Goal: Information Seeking & Learning: Learn about a topic

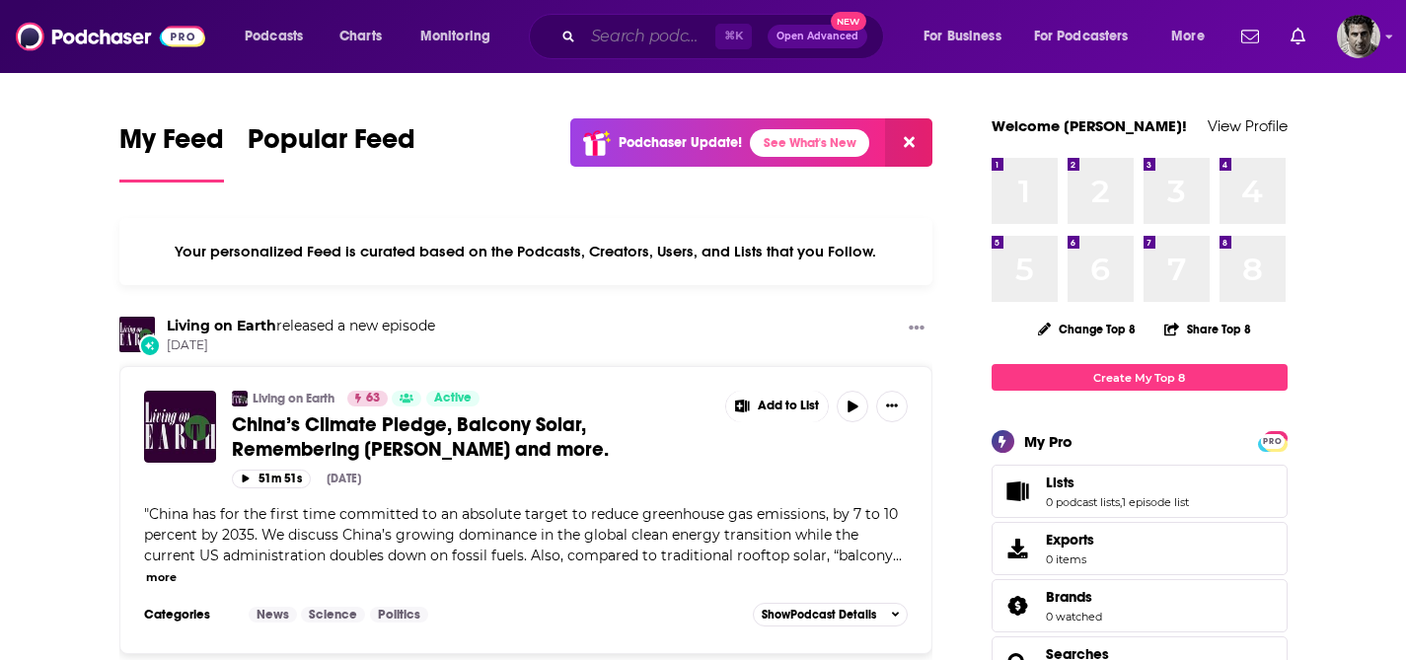
click at [651, 39] on input "Search podcasts, credits, & more..." at bounding box center [649, 37] width 132 height 32
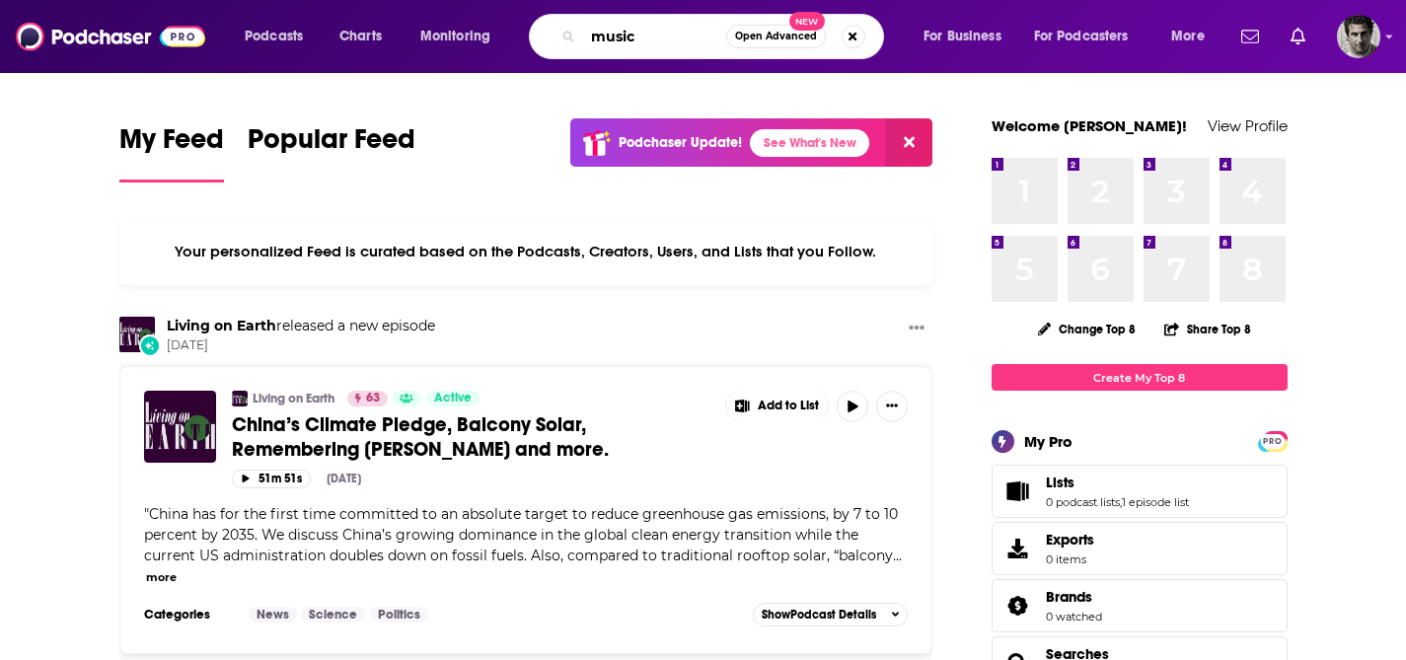
type input "music"
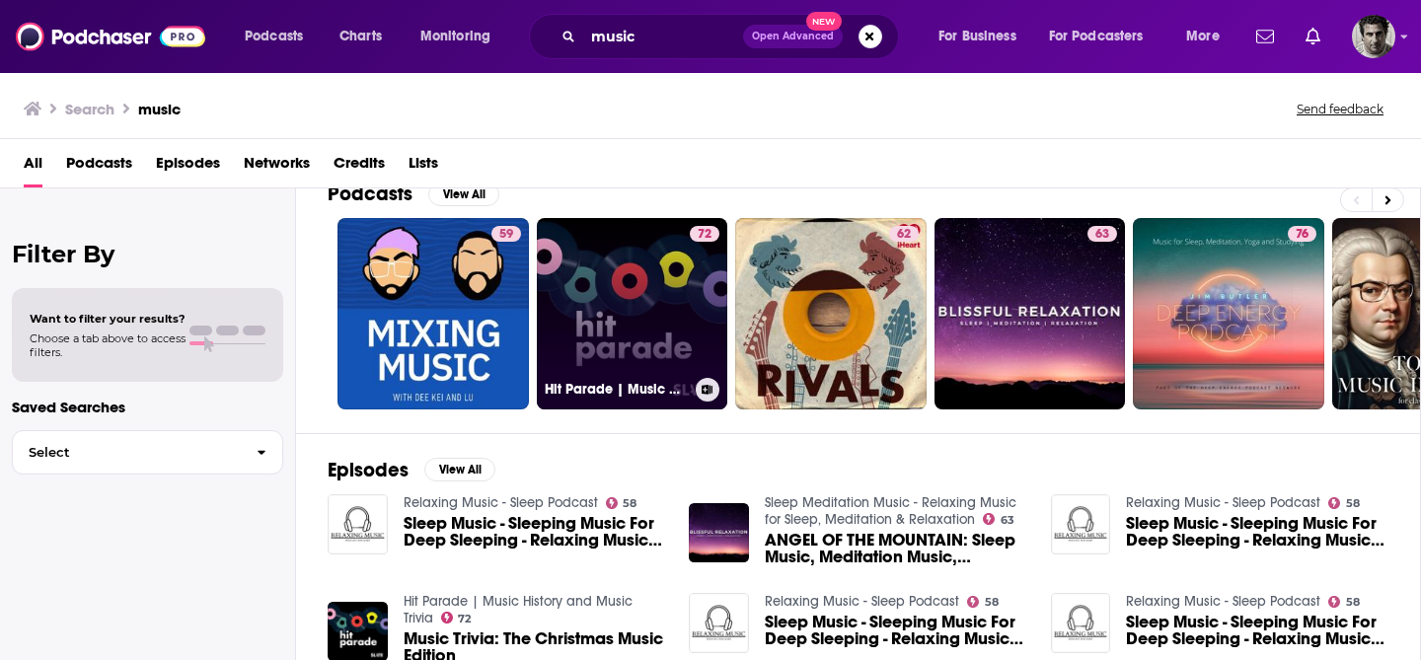
scroll to position [16, 0]
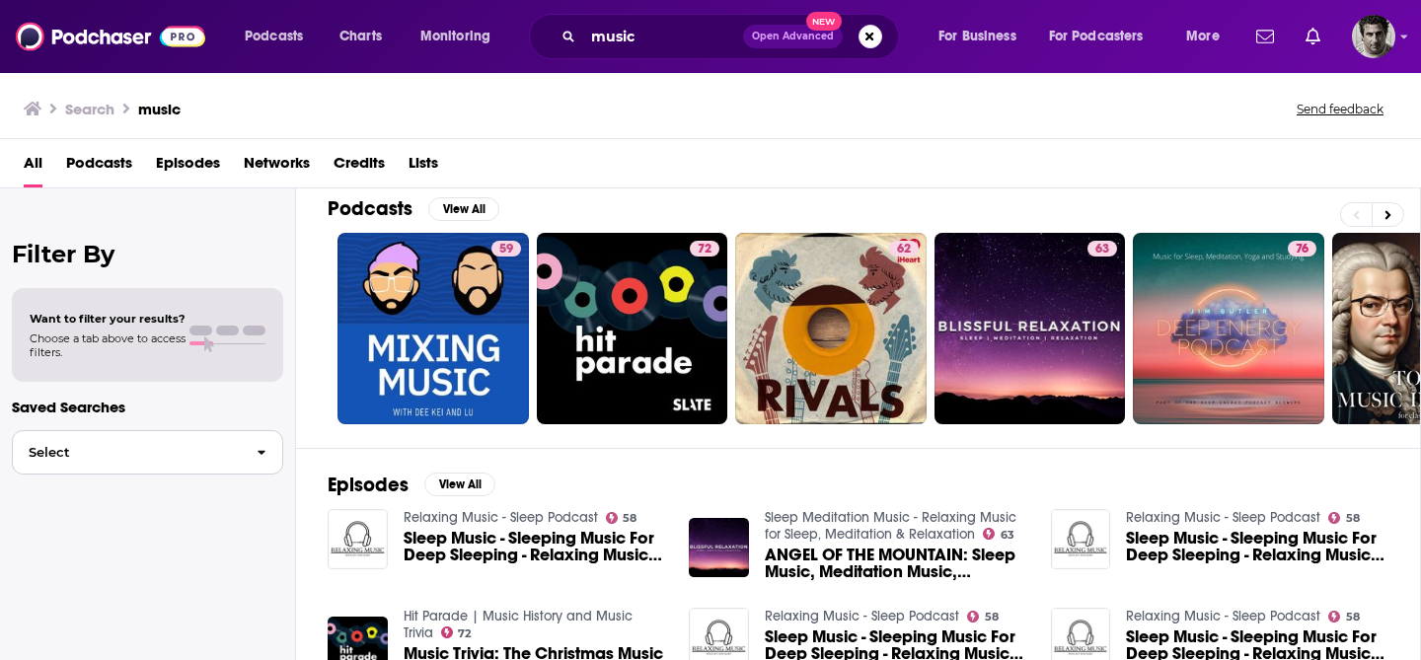
click at [186, 456] on span "Select" at bounding box center [127, 452] width 228 height 13
click at [196, 343] on span at bounding box center [201, 343] width 24 height 4
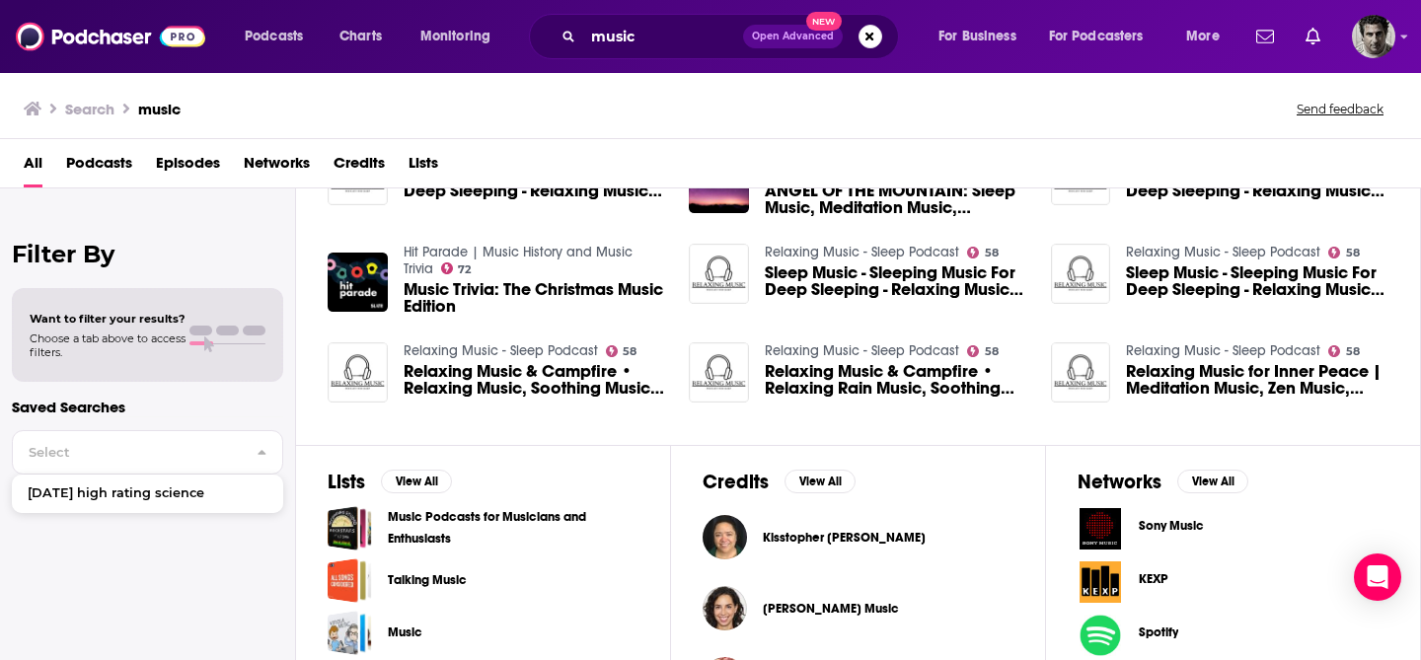
scroll to position [380, 0]
click at [222, 456] on span "Select" at bounding box center [127, 452] width 228 height 13
click at [242, 334] on div at bounding box center [227, 331] width 76 height 10
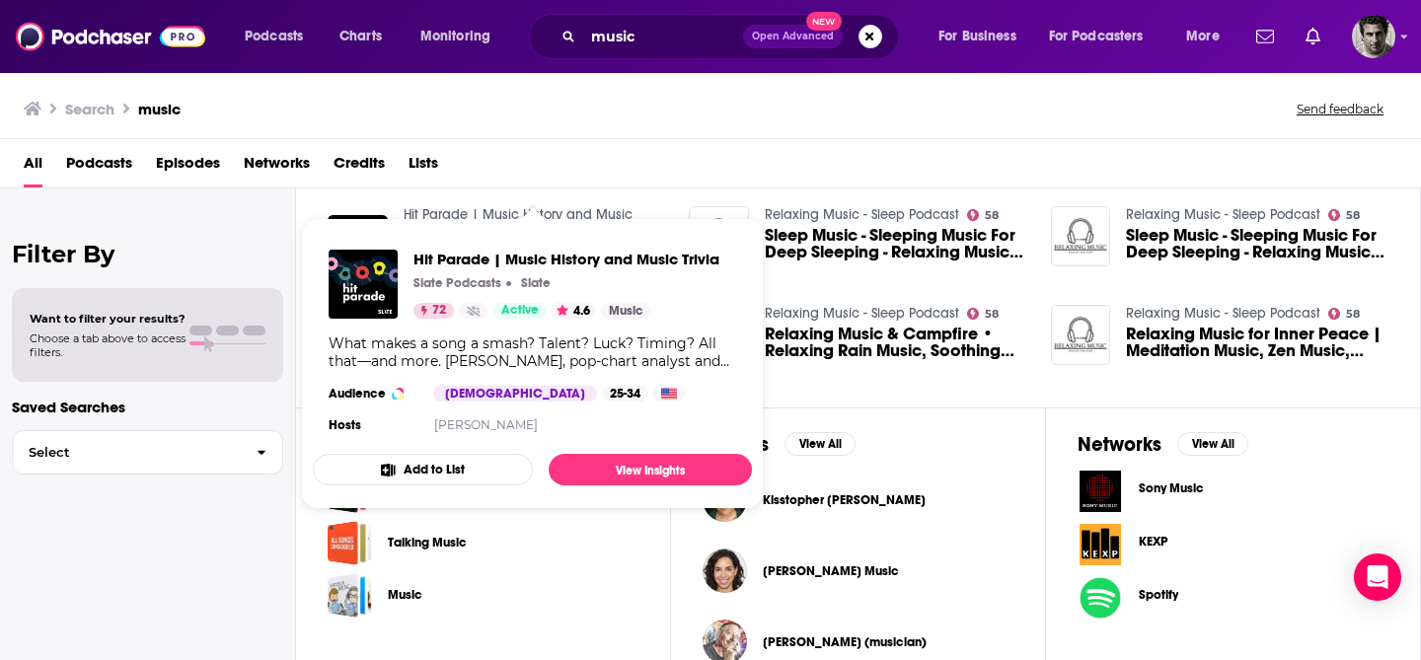
scroll to position [452, 0]
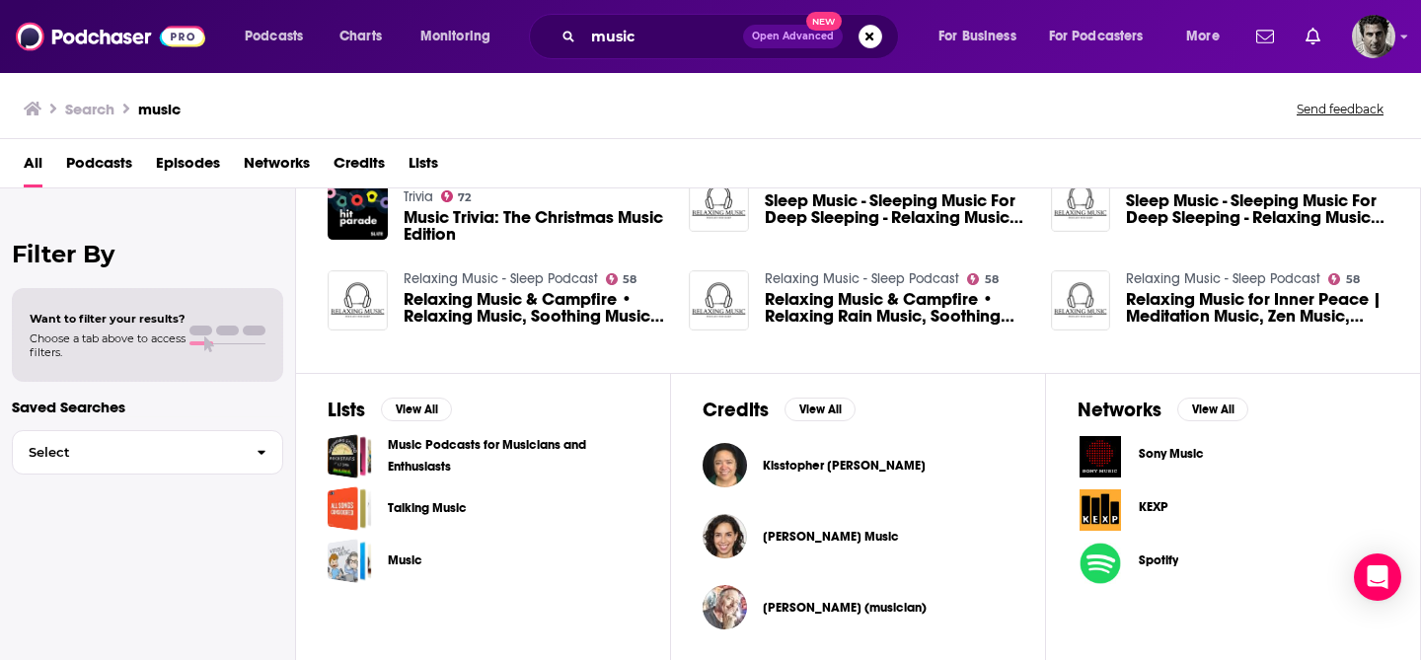
click at [965, 400] on div "Credits View All Kisstopher [PERSON_NAME] [PERSON_NAME] Music [PERSON_NAME] (mu…" at bounding box center [858, 518] width 375 height 291
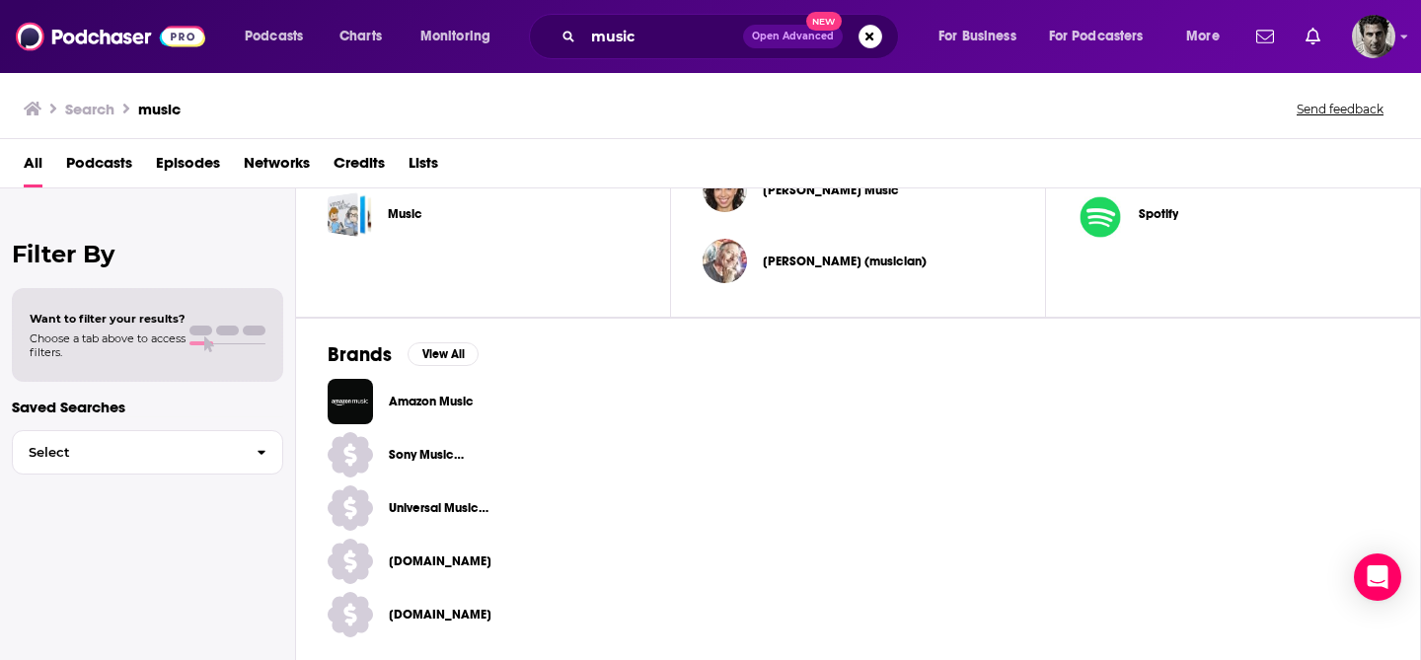
scroll to position [0, 0]
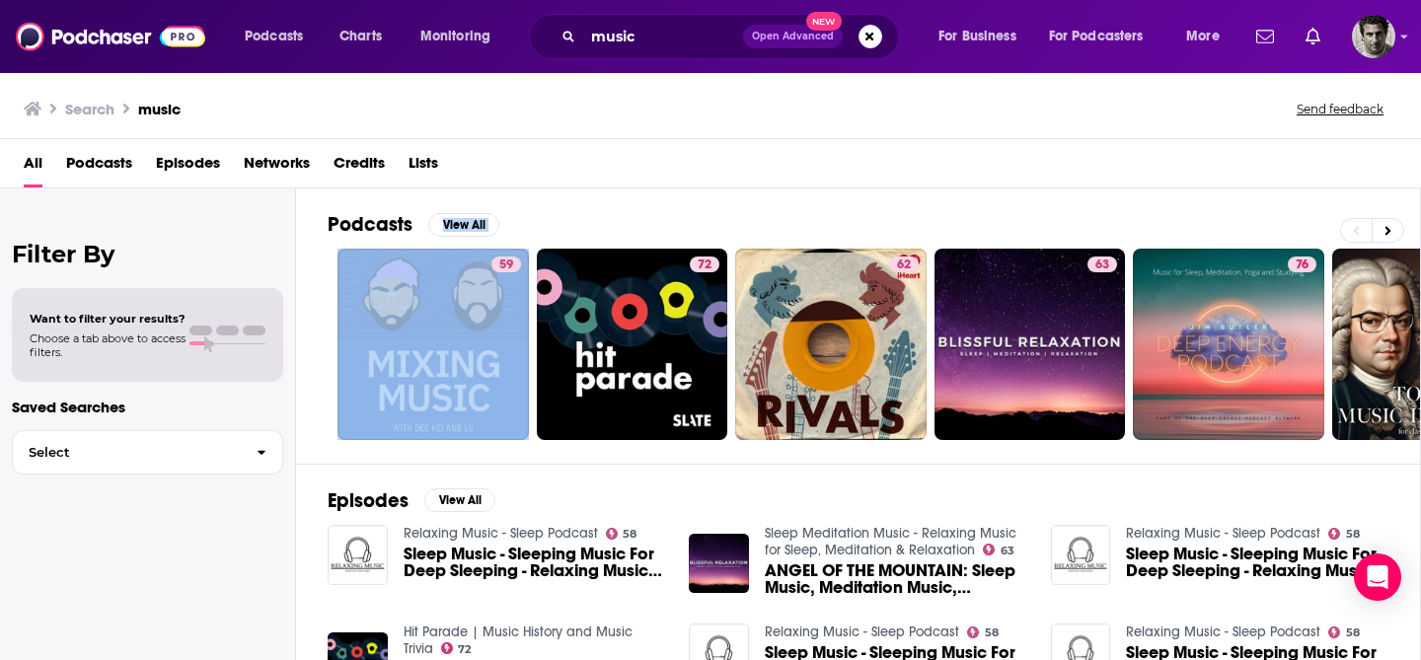
drag, startPoint x: 860, startPoint y: 209, endPoint x: 827, endPoint y: 206, distance: 32.7
click at [827, 206] on div "Podcasts View All 59 72 62 63 76 52 35 49 + 194k" at bounding box center [874, 325] width 1093 height 275
click at [1386, 227] on icon at bounding box center [1389, 230] width 6 height 9
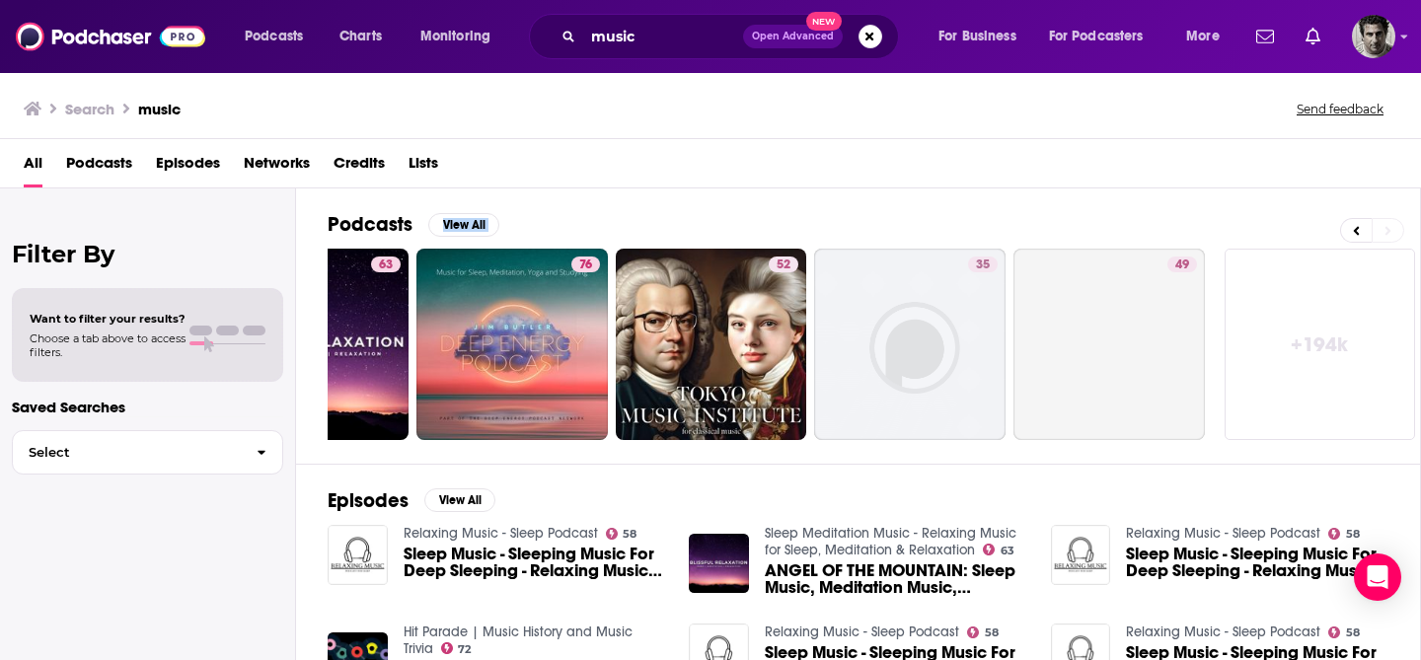
scroll to position [0, 719]
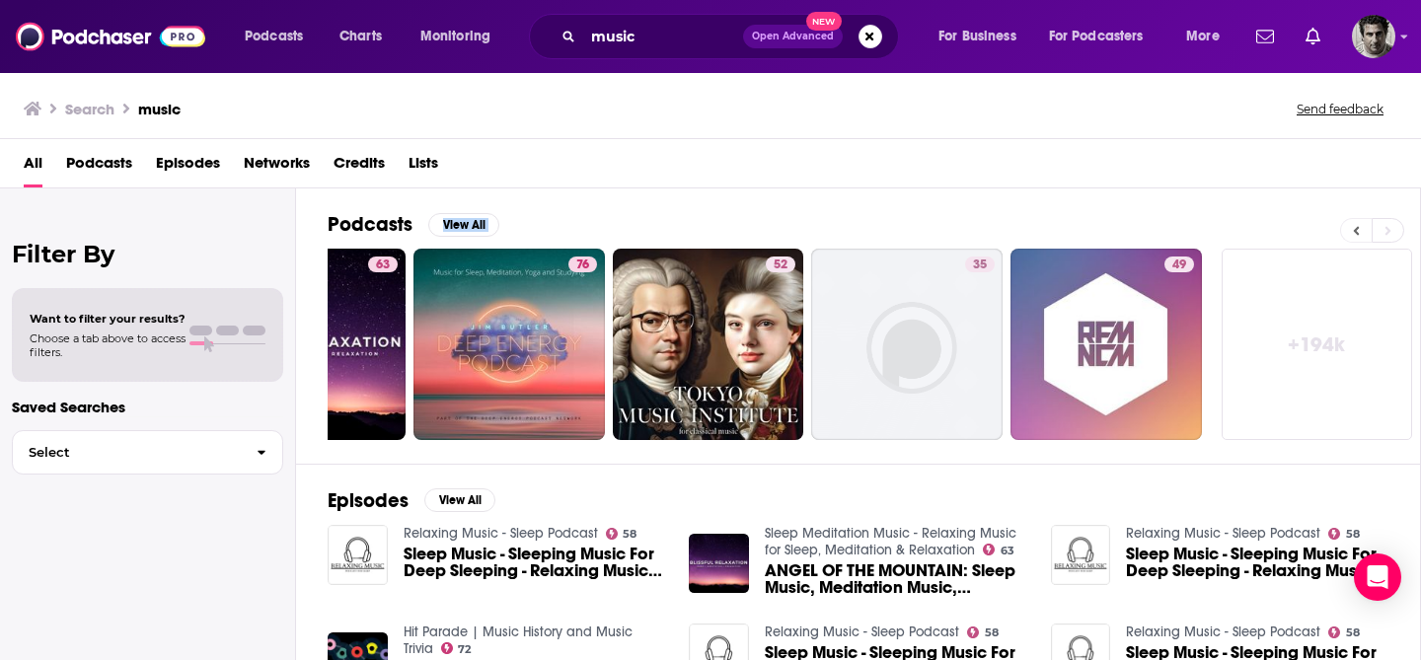
click at [1360, 229] on button at bounding box center [1356, 230] width 32 height 25
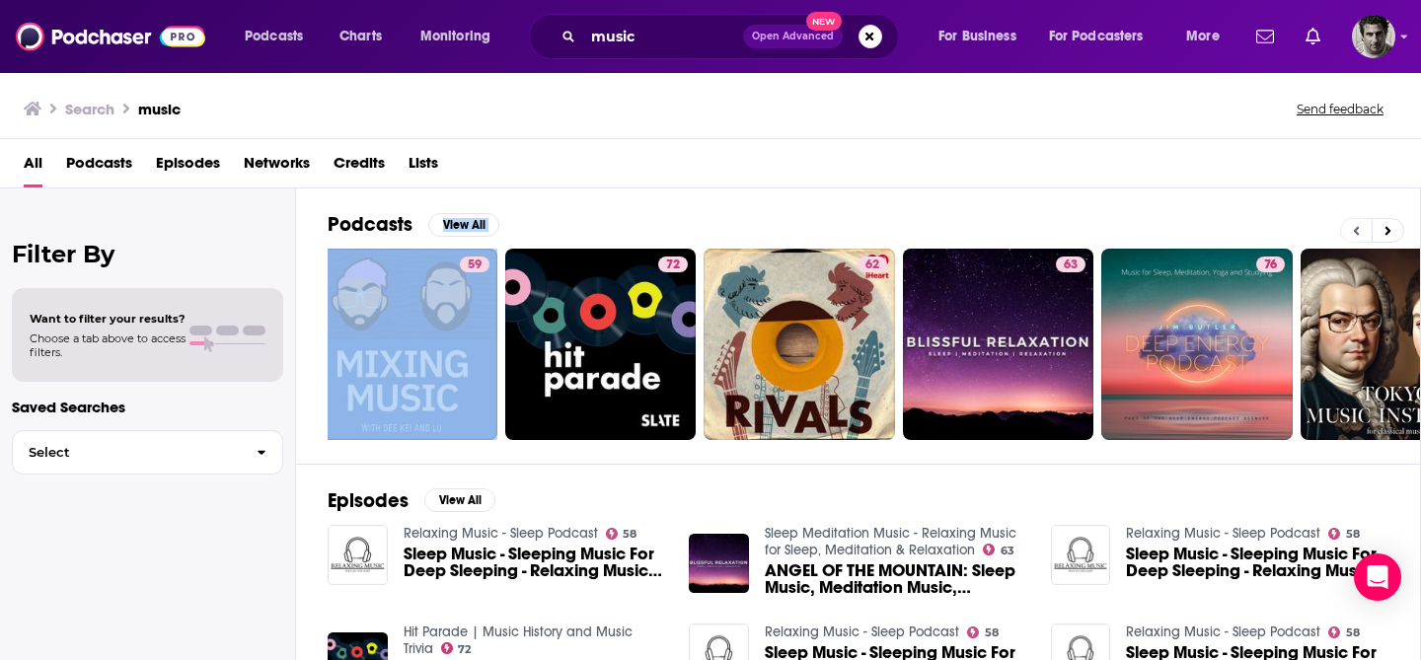
scroll to position [0, 0]
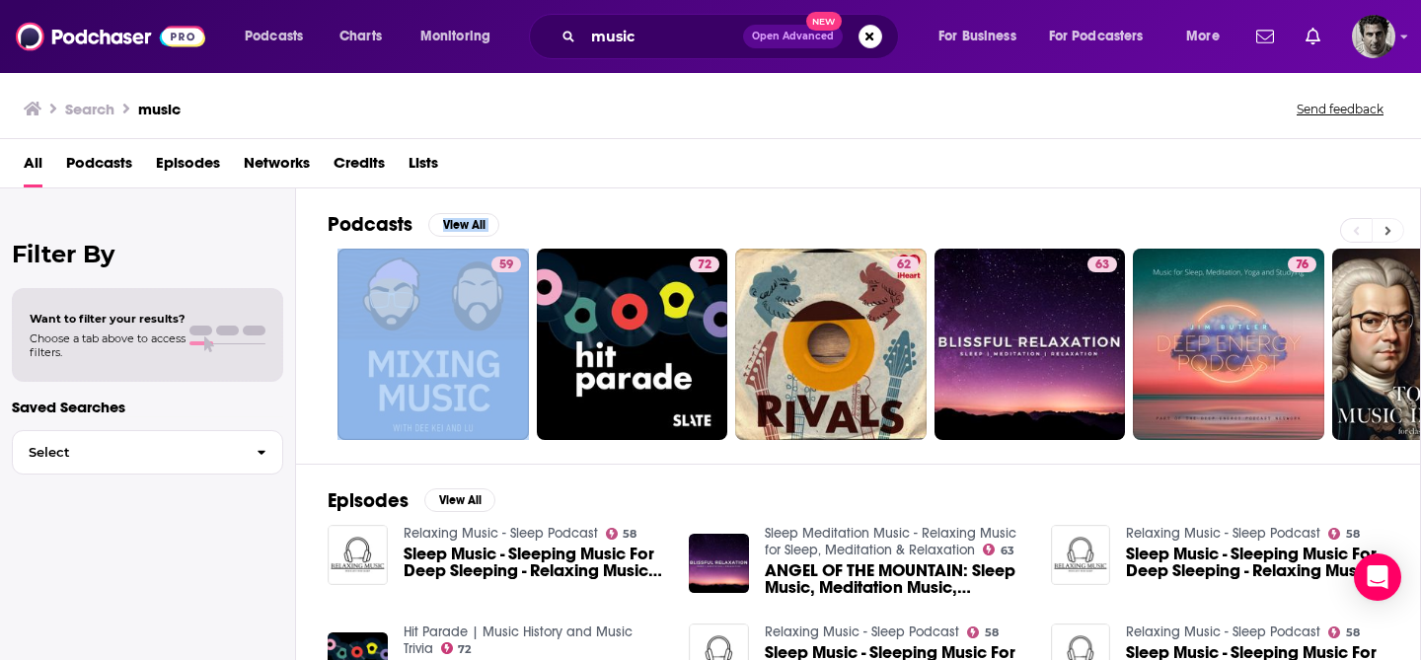
click at [1390, 233] on icon at bounding box center [1388, 231] width 7 height 14
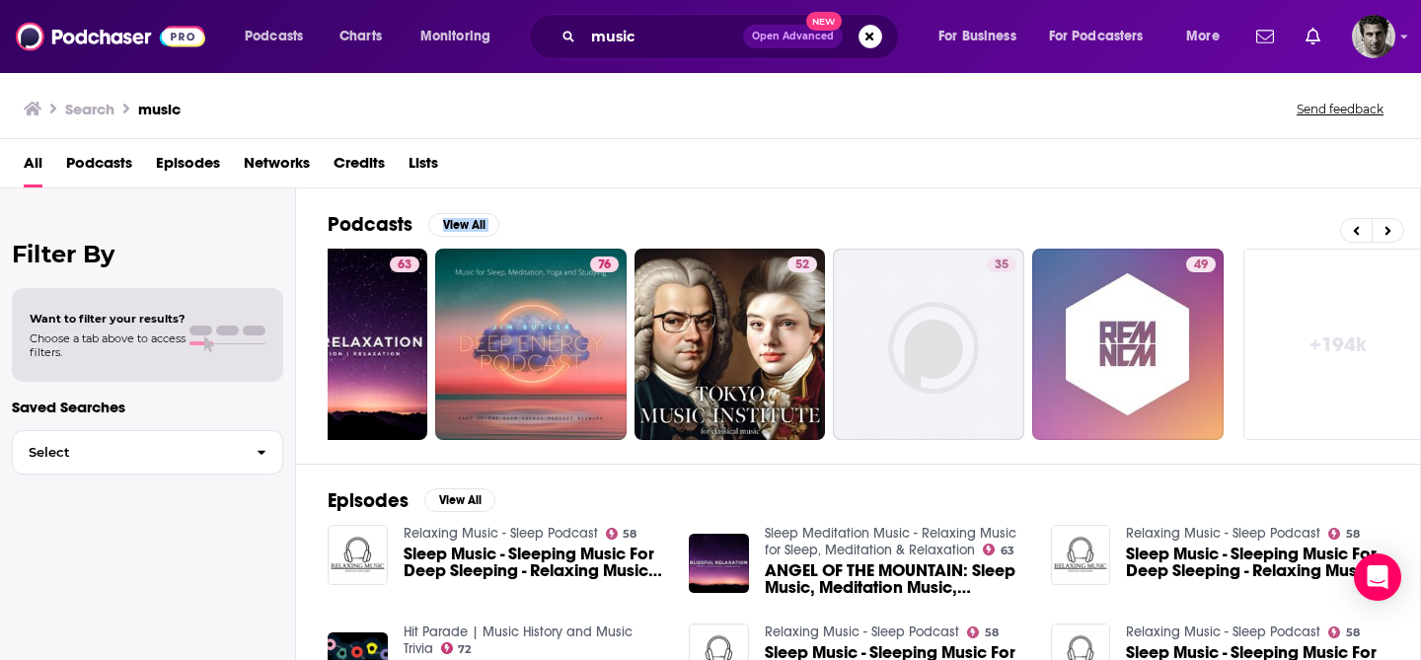
scroll to position [0, 719]
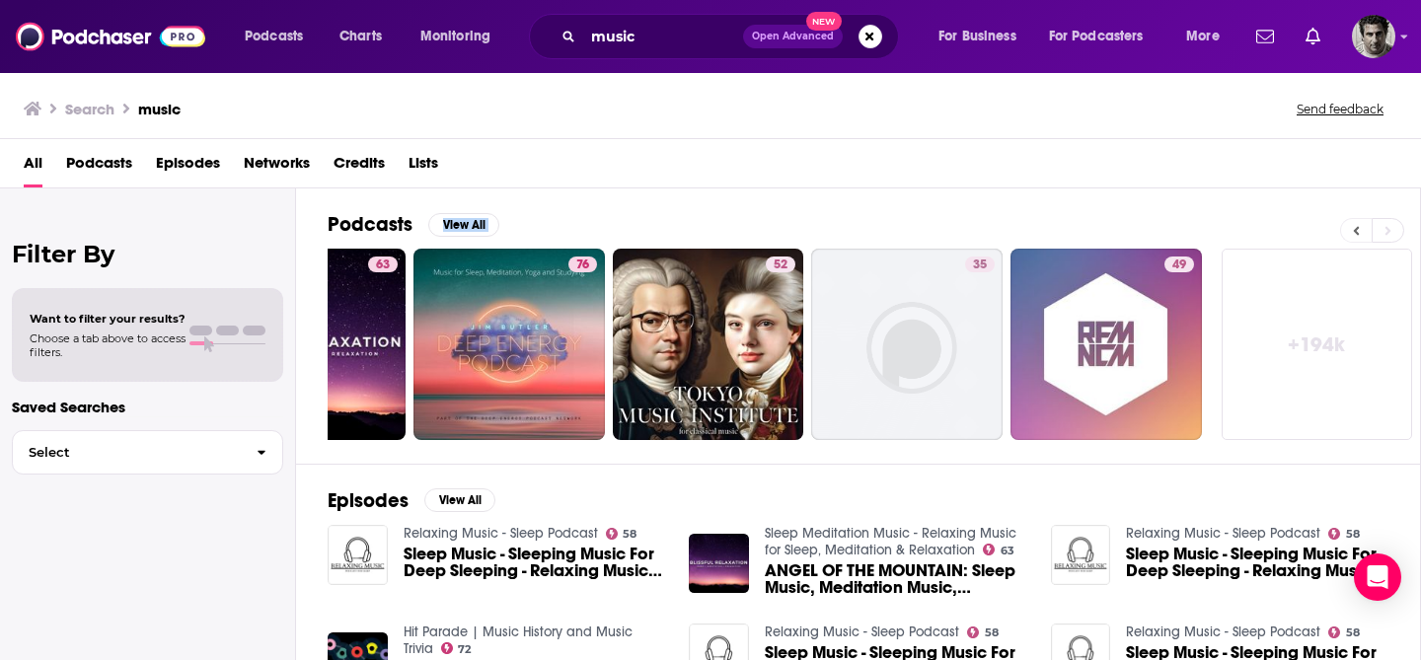
click at [1354, 227] on icon at bounding box center [1356, 231] width 7 height 14
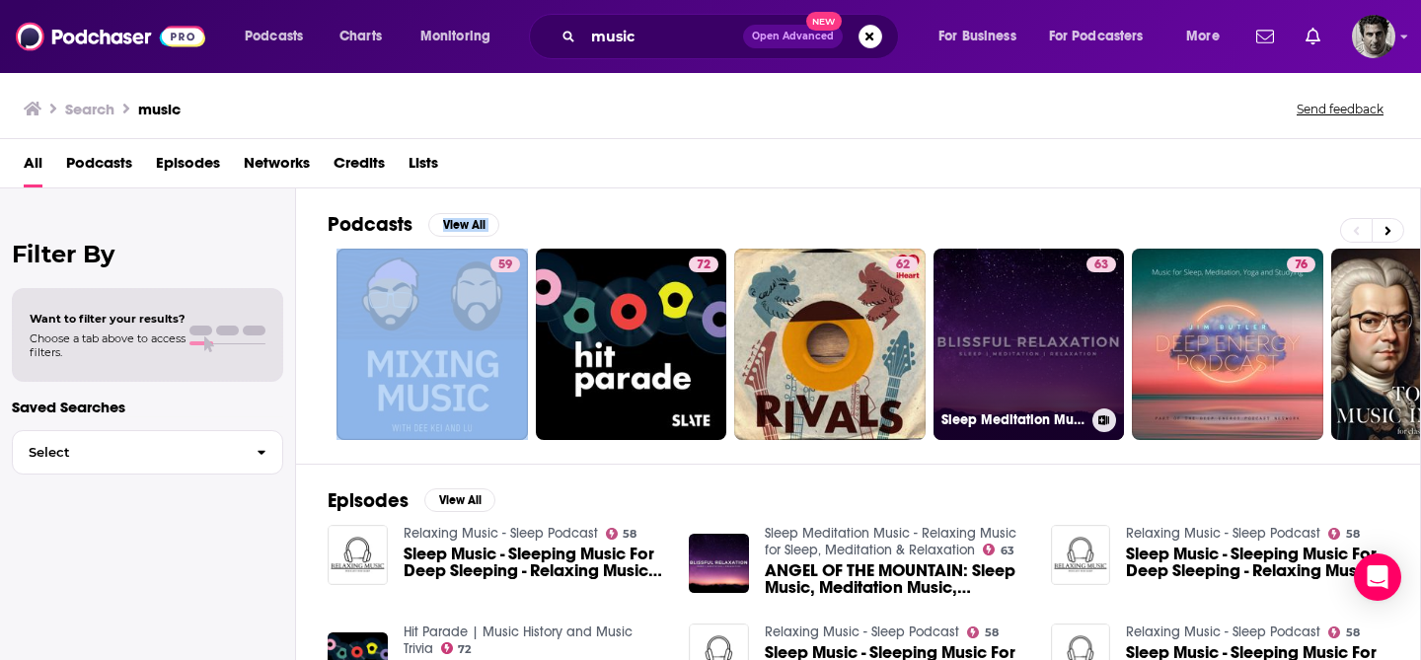
scroll to position [0, 0]
